Goal: Task Accomplishment & Management: Complete application form

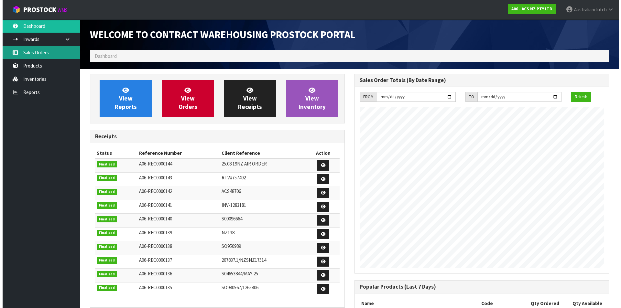
scroll to position [358, 264]
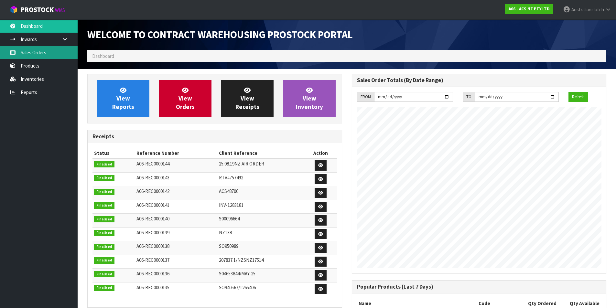
click at [54, 48] on link "Sales Orders" at bounding box center [39, 52] width 78 height 13
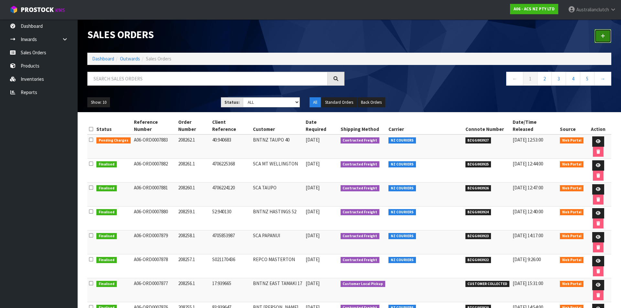
drag, startPoint x: 604, startPoint y: 40, endPoint x: 614, endPoint y: 39, distance: 10.0
click at [604, 40] on link at bounding box center [602, 36] width 17 height 14
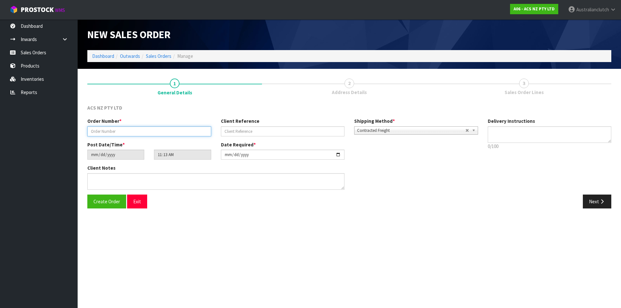
click at [154, 133] on input "text" at bounding box center [149, 131] width 124 height 10
paste input "208263.1"
type input "208263.1"
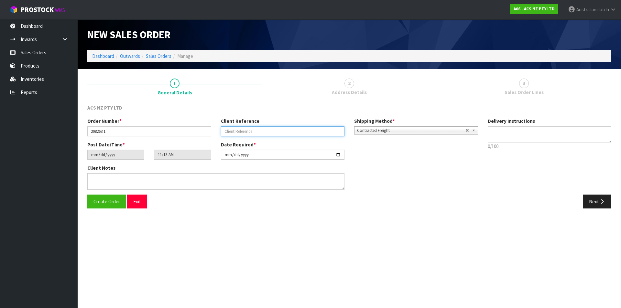
click at [315, 133] on input "text" at bounding box center [283, 131] width 124 height 10
paste input "16:941340"
type input "16:941340"
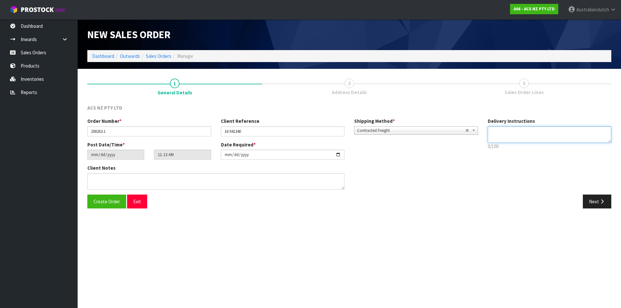
click at [503, 138] on textarea at bounding box center [549, 134] width 124 height 16
type textarea "NZC PLEASE"
click at [601, 200] on icon "button" at bounding box center [602, 201] width 6 height 5
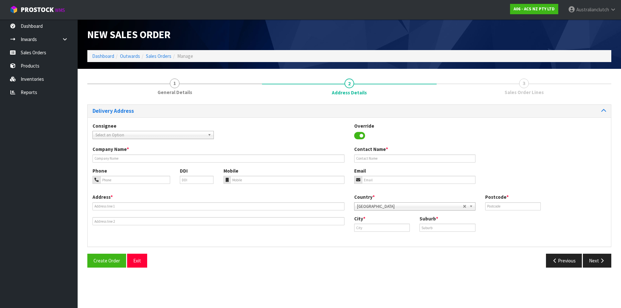
click at [147, 131] on span "Select an Option" at bounding box center [150, 135] width 110 height 8
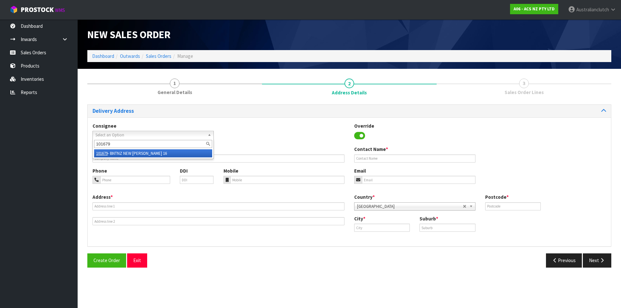
type input "101679"
click at [153, 151] on li "101679 - BNTNZ NEW [PERSON_NAME] 16" at bounding box center [153, 153] width 118 height 8
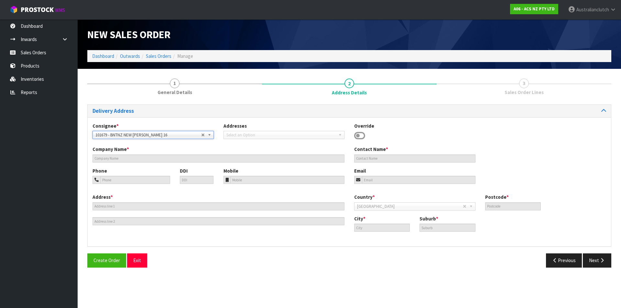
type input "BNTNZ NEW [PERSON_NAME] 16"
type input "[STREET_ADDRESS]"
type input "0640"
type input "[GEOGRAPHIC_DATA]"
type input "NEW [PERSON_NAME]"
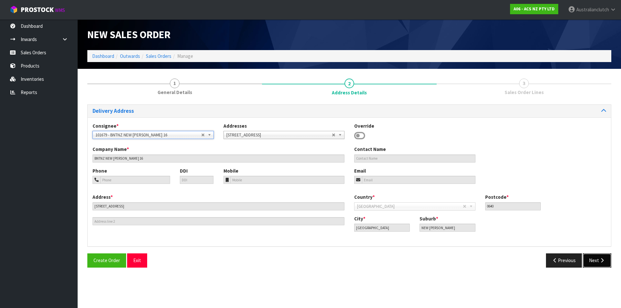
click at [605, 259] on button "Next" at bounding box center [596, 260] width 28 height 14
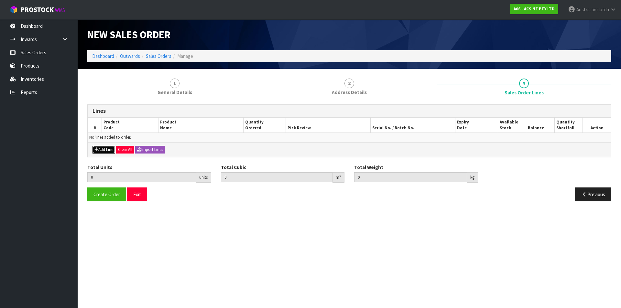
click at [110, 146] on button "Add Line" at bounding box center [103, 150] width 23 height 8
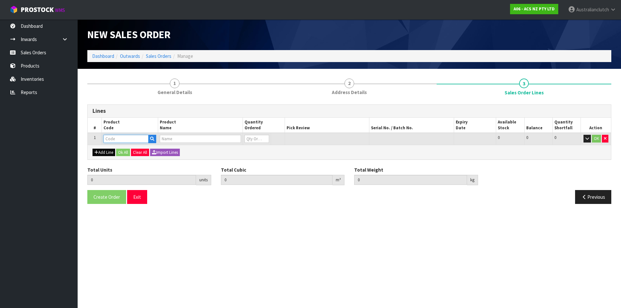
click at [120, 139] on input "text" at bounding box center [125, 139] width 45 height 8
type input "KTY30018"
click at [134, 148] on link "KTY30018" at bounding box center [129, 149] width 51 height 9
type input "KTY30018"
type input "0.000000"
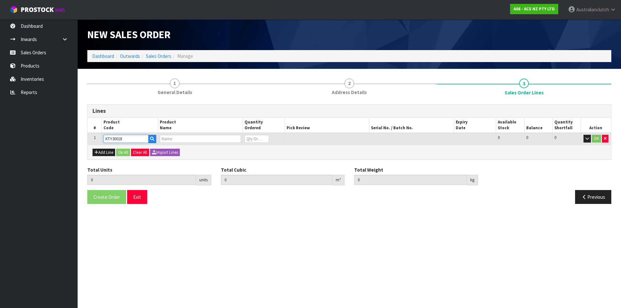
type input "0.000"
type input "KIT STD TOYOTA LCRUISER 4.5L"
type input "0"
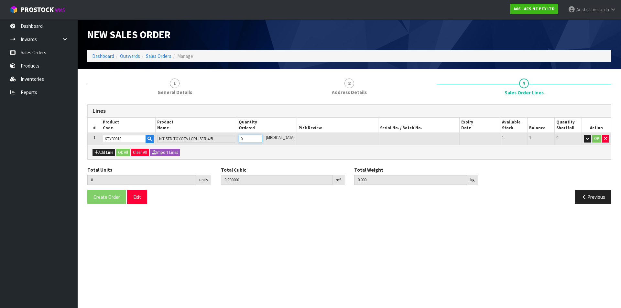
type input "1"
type input "0.01443"
type input "16.08"
type input "1"
click at [262, 137] on input "1" at bounding box center [251, 139] width 24 height 8
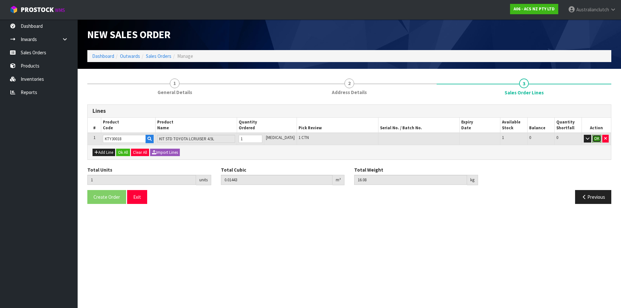
click at [596, 141] on button "OK" at bounding box center [596, 139] width 9 height 8
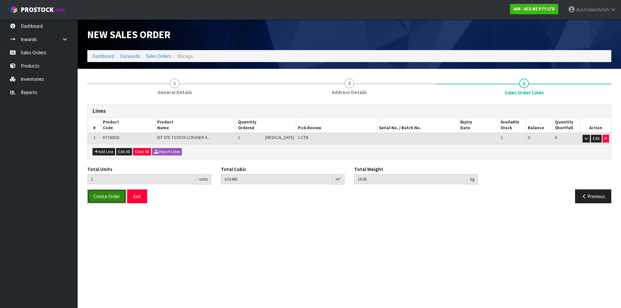
click at [117, 192] on button "Create Order" at bounding box center [106, 196] width 39 height 14
